Goal: Information Seeking & Learning: Learn about a topic

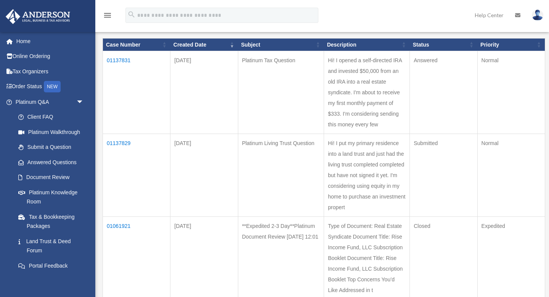
scroll to position [110, 0]
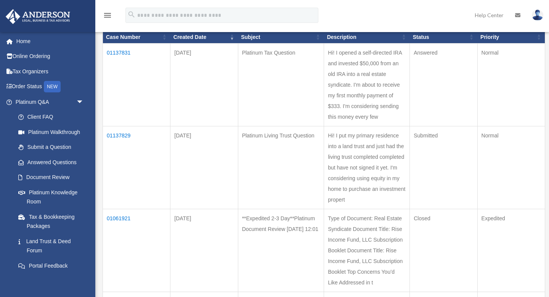
click at [348, 84] on td "Hi! I opened a self-directed IRA and invested $50,000 from an old IRA into a re…" at bounding box center [367, 84] width 86 height 83
click at [117, 53] on td "01137831" at bounding box center [136, 84] width 67 height 83
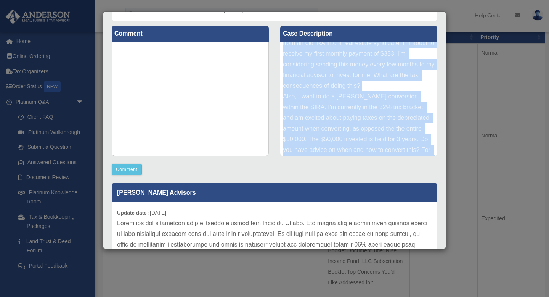
scroll to position [40, 0]
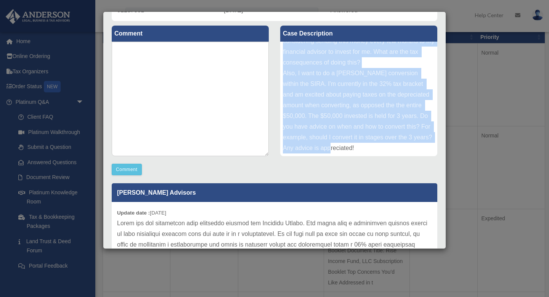
drag, startPoint x: 284, startPoint y: 49, endPoint x: 360, endPoint y: 160, distance: 134.5
click at [360, 160] on div "Case Description Hi! I opened a self-directed IRA and invested $50,000 from an …" at bounding box center [359, 91] width 169 height 141
copy div "Hi! I opened a self-directed IRA and invested $50,000 from an old IRA into a re…"
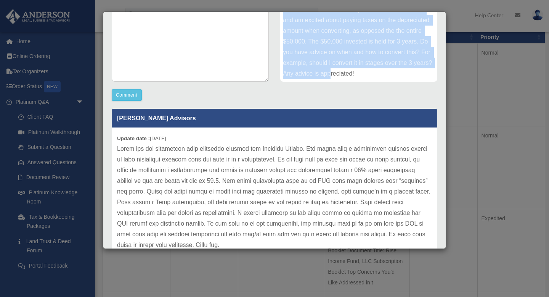
scroll to position [185, 0]
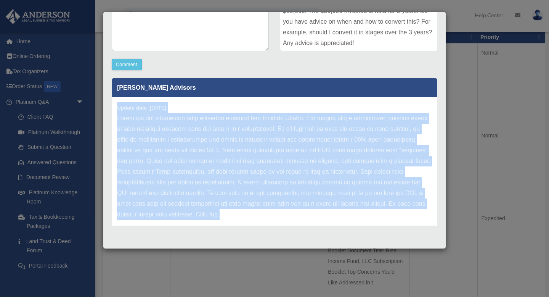
drag, startPoint x: 182, startPoint y: 217, endPoint x: 109, endPoint y: 98, distance: 140.2
click at [109, 102] on div "[PERSON_NAME] Advisors Update date : [DATE]" at bounding box center [274, 149] width 337 height 153
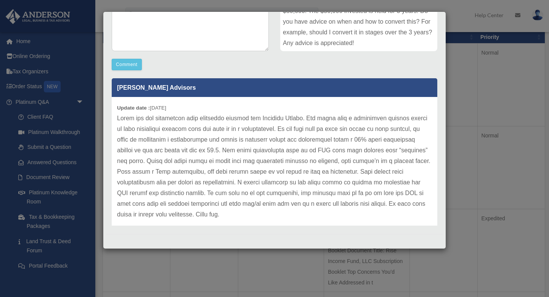
click at [181, 216] on p at bounding box center [274, 166] width 315 height 107
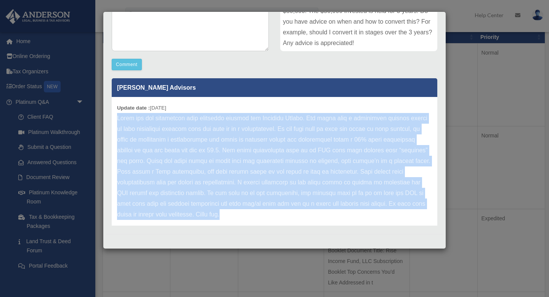
drag, startPoint x: 119, startPoint y: 120, endPoint x: 177, endPoint y: 216, distance: 112.5
click at [177, 216] on p at bounding box center [274, 166] width 315 height 107
copy p "Lorem ips dol sitametcon adip elitseddo eiusmod tem Incididu Utlabo. Etd magna …"
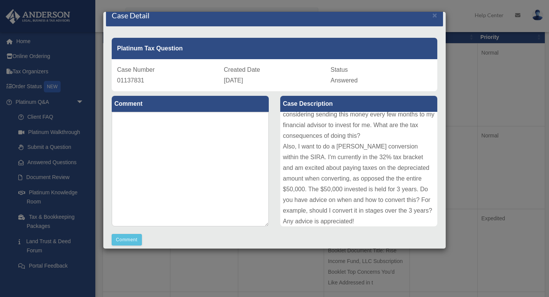
scroll to position [0, 0]
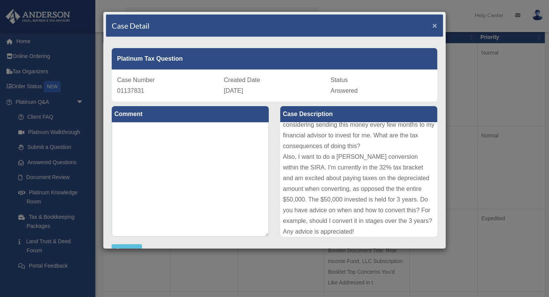
click at [436, 26] on span "×" at bounding box center [434, 25] width 5 height 9
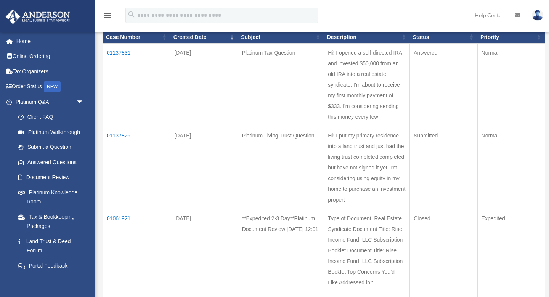
click at [118, 135] on td "01137829" at bounding box center [136, 167] width 67 height 83
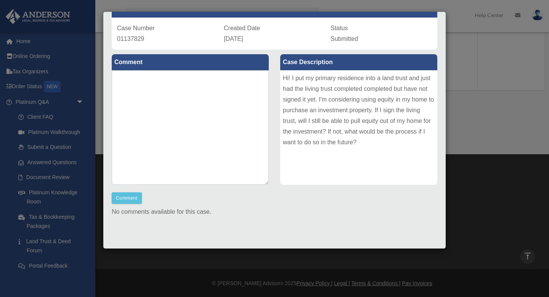
scroll to position [54, 0]
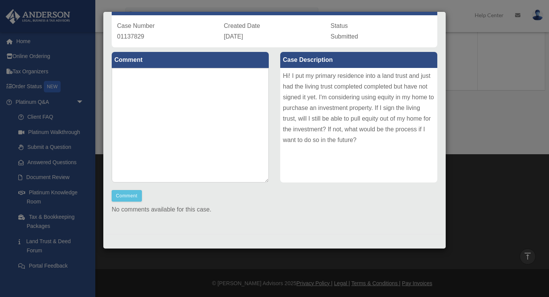
click at [486, 63] on div "Case Detail × Platinum Living Trust Question Case Number 01137829 Created Date …" at bounding box center [274, 148] width 549 height 297
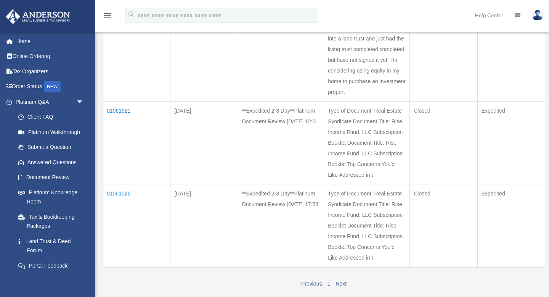
scroll to position [0, 0]
